Goal: Task Accomplishment & Management: Use online tool/utility

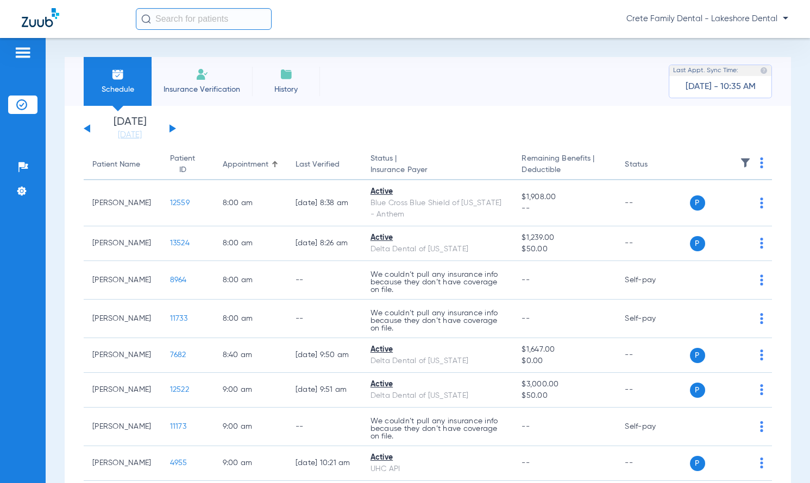
click at [171, 129] on button at bounding box center [172, 128] width 7 height 8
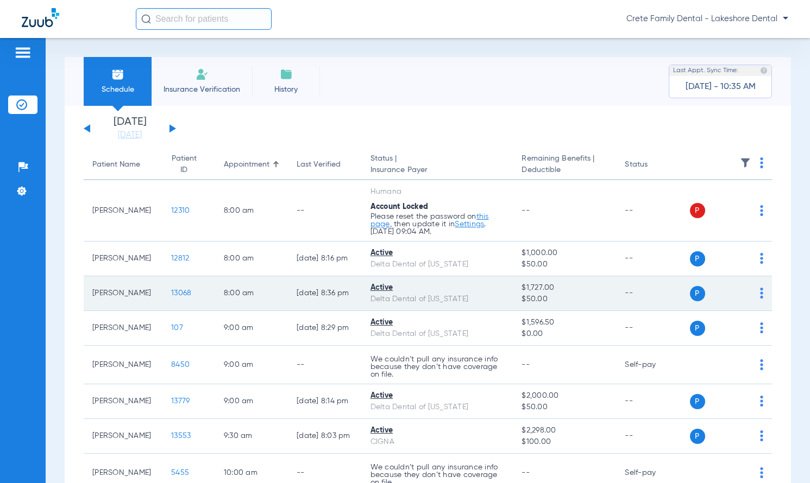
click at [171, 291] on span "13068" at bounding box center [181, 293] width 20 height 8
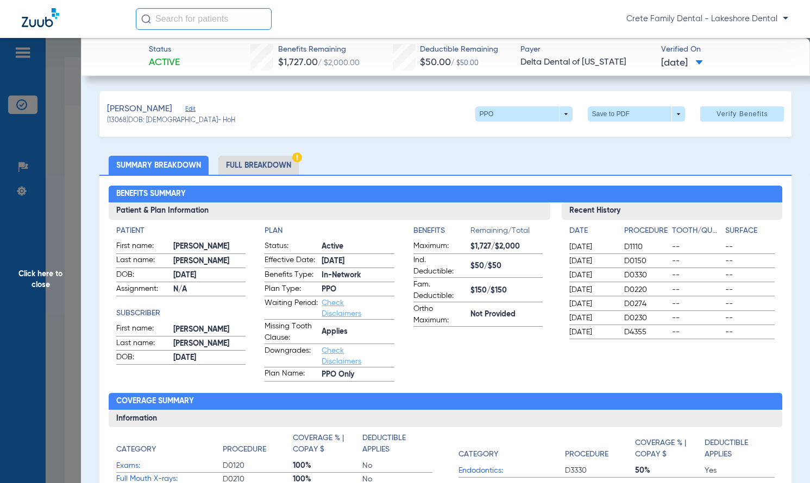
click at [33, 136] on span "Click here to close" at bounding box center [40, 279] width 81 height 483
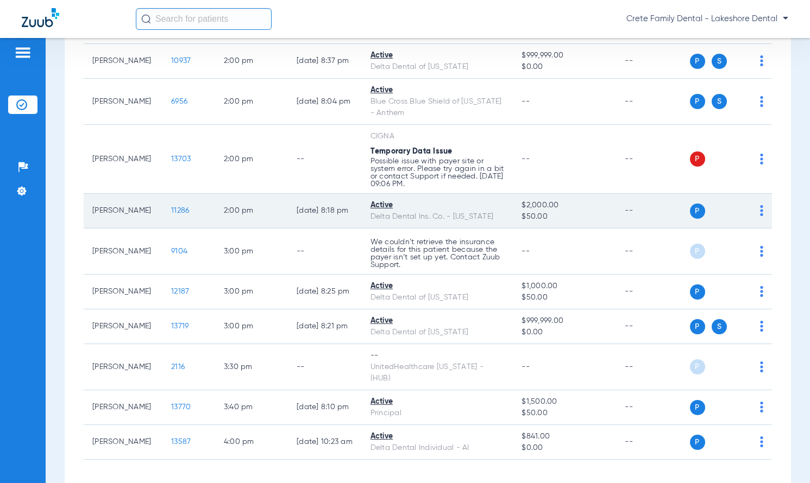
scroll to position [915, 0]
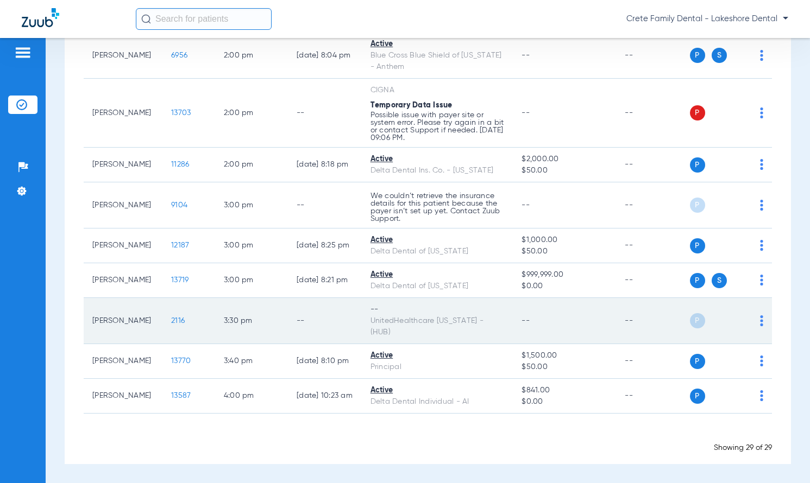
click at [171, 325] on span "2116" at bounding box center [178, 321] width 14 height 8
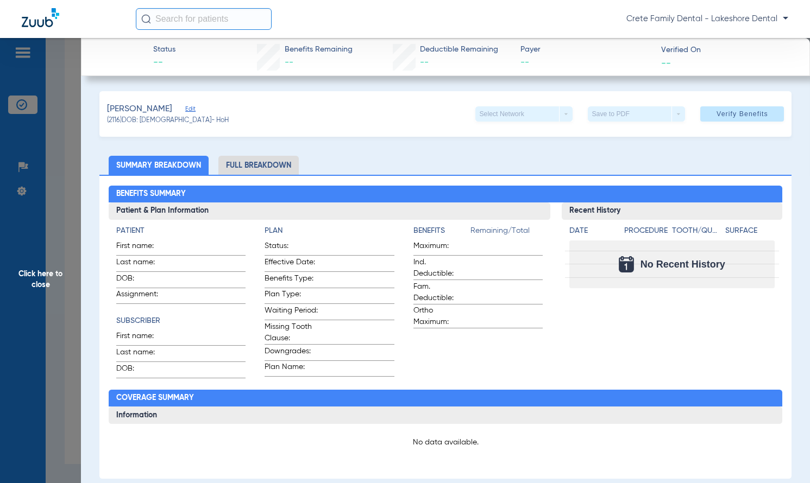
click at [17, 145] on span "Click here to close" at bounding box center [40, 279] width 81 height 483
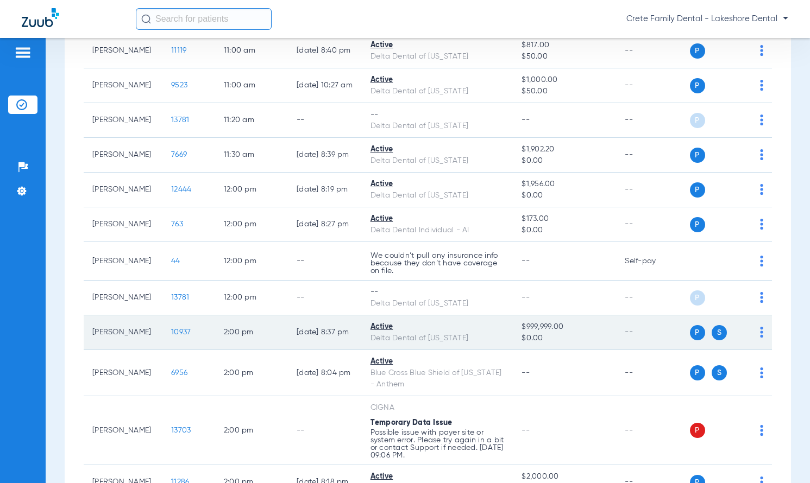
scroll to position [652, 0]
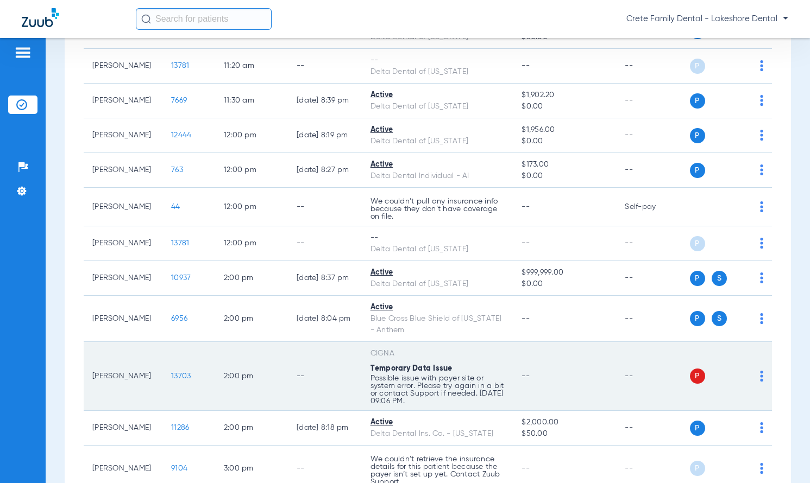
click at [171, 380] on span "13703" at bounding box center [181, 377] width 20 height 8
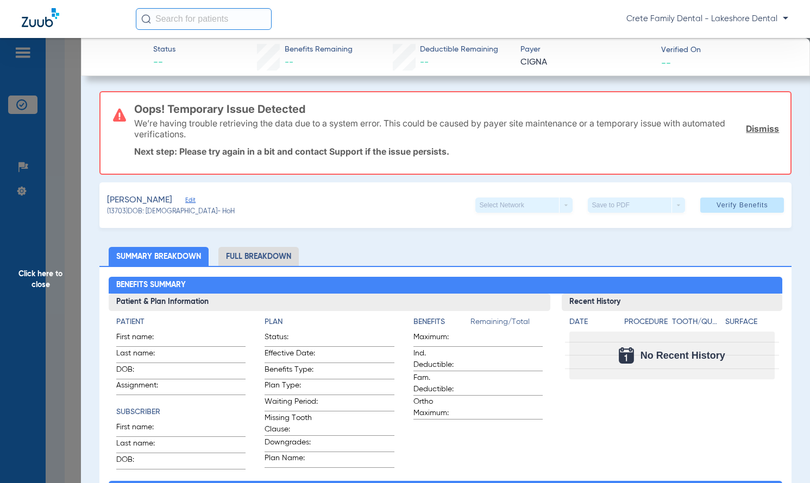
click at [756, 127] on link "Dismiss" at bounding box center [762, 128] width 33 height 11
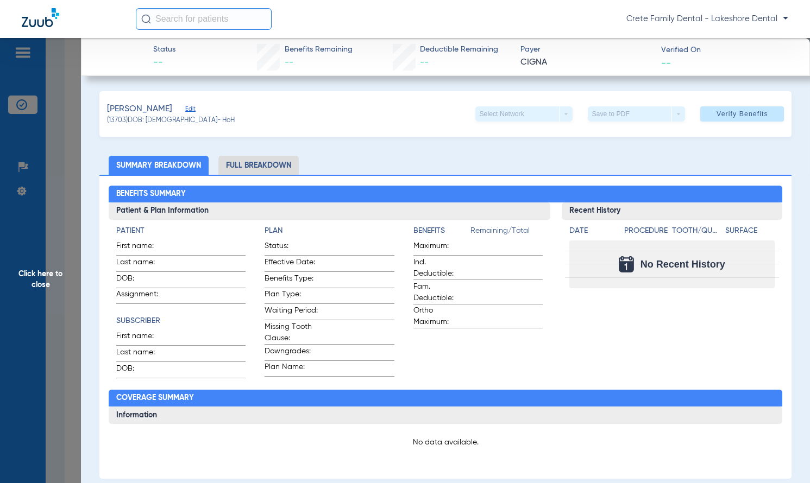
click at [20, 138] on span "Click here to close" at bounding box center [40, 279] width 81 height 483
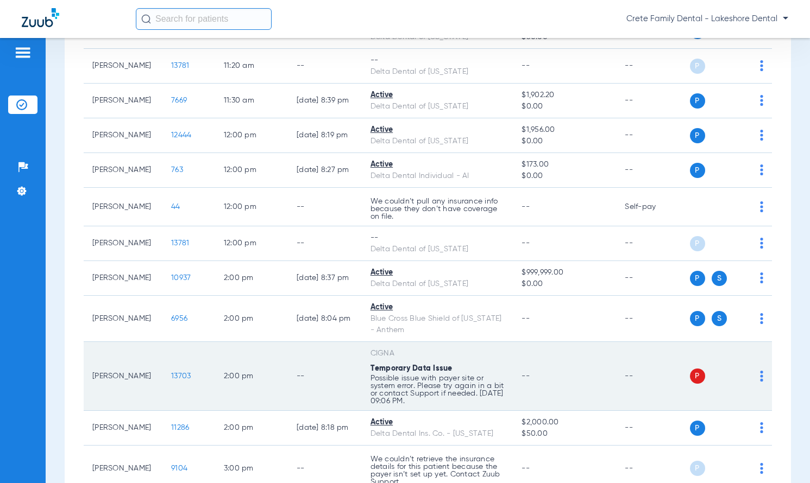
scroll to position [915, 0]
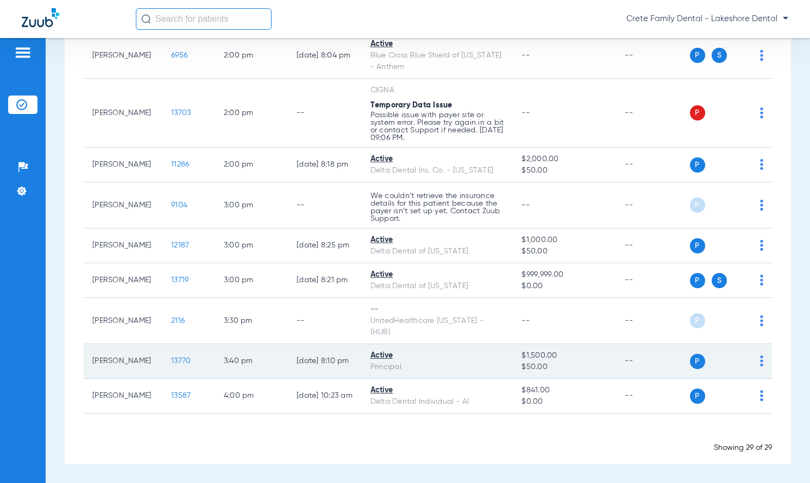
click at [171, 361] on span "13770" at bounding box center [181, 361] width 20 height 8
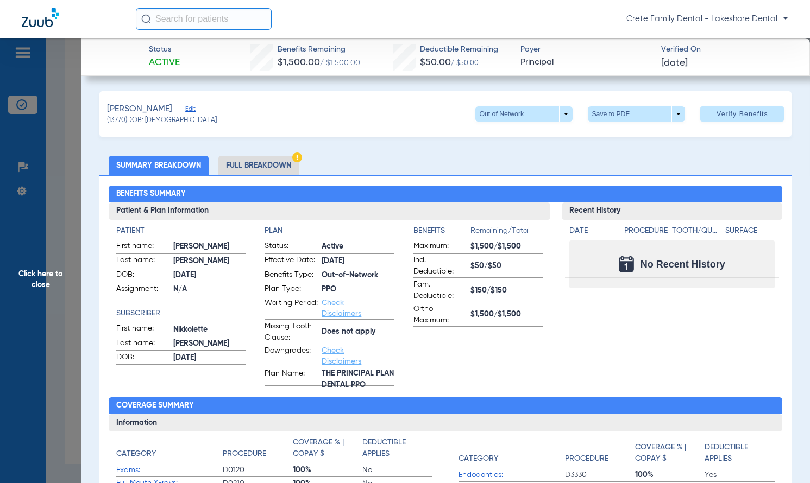
click at [39, 218] on span "Click here to close" at bounding box center [40, 279] width 81 height 483
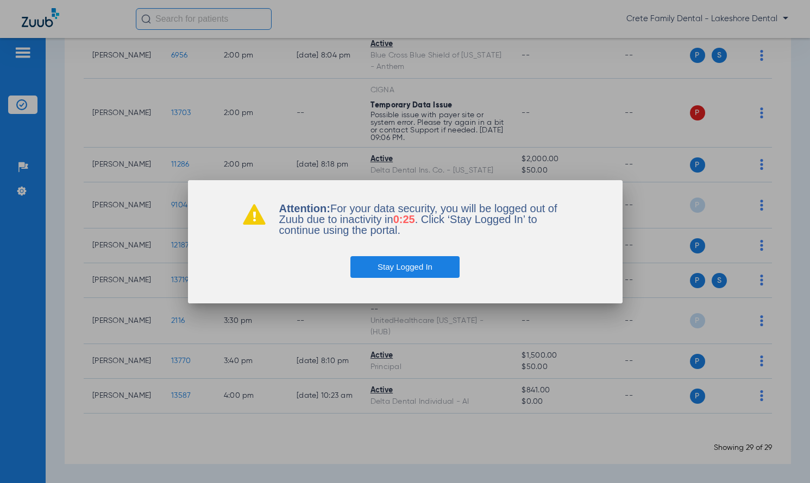
click at [415, 265] on button "Stay Logged In" at bounding box center [404, 267] width 109 height 22
